Goal: Information Seeking & Learning: Check status

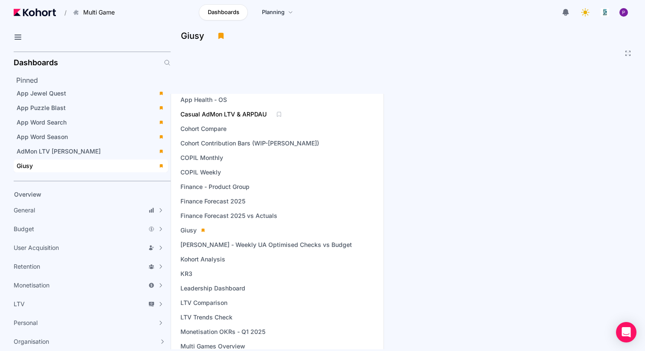
scroll to position [125, 0]
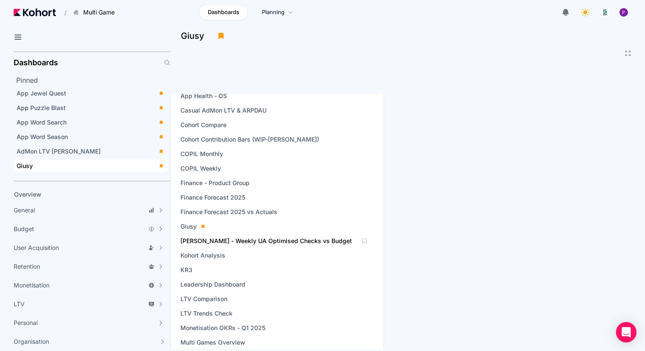
click at [209, 239] on span "[PERSON_NAME] - Weekly UA Optimised Checks vs Budget" at bounding box center [266, 241] width 172 height 9
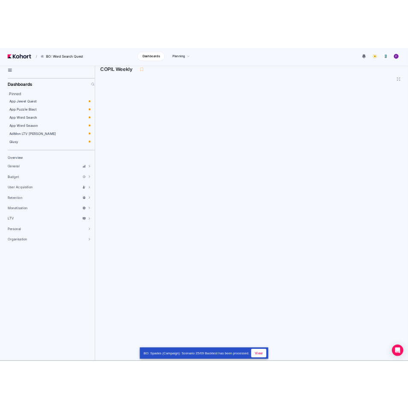
scroll to position [40, 0]
